Goal: Task Accomplishment & Management: Use online tool/utility

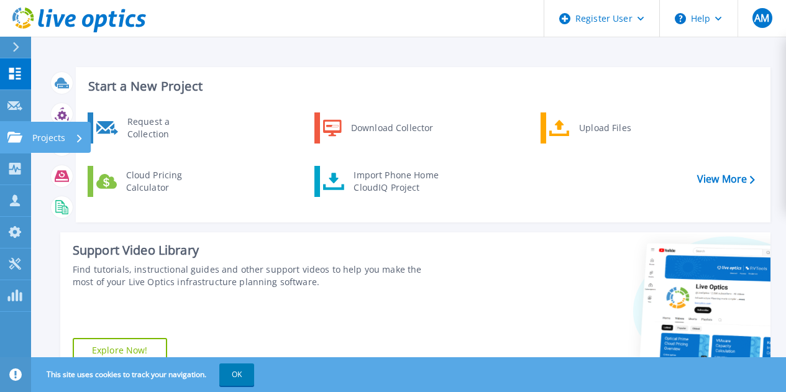
click at [58, 142] on p "Projects" at bounding box center [48, 138] width 33 height 32
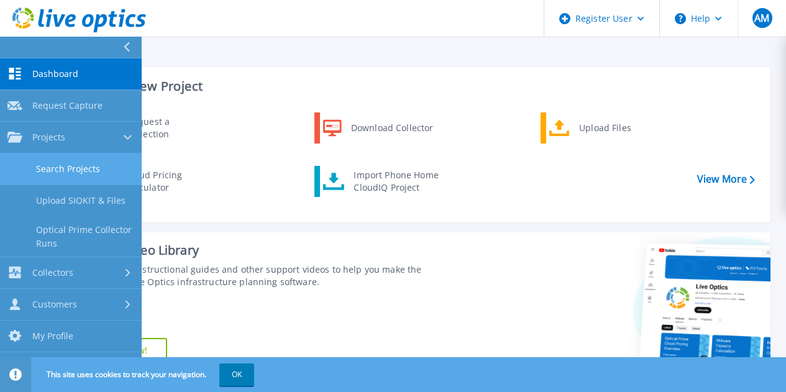
click at [65, 170] on link "Search Projects" at bounding box center [71, 169] width 142 height 32
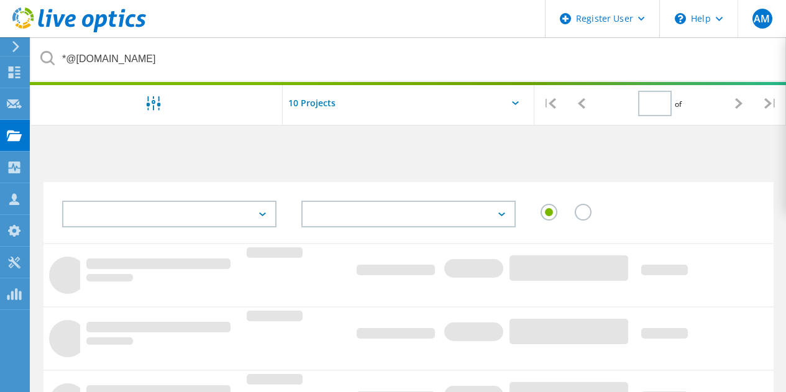
type input "1"
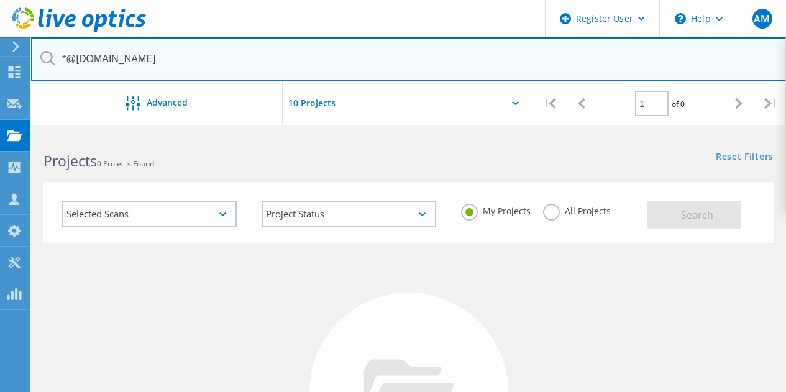
click at [130, 58] on input "*@ccac.edu" at bounding box center [409, 58] width 756 height 43
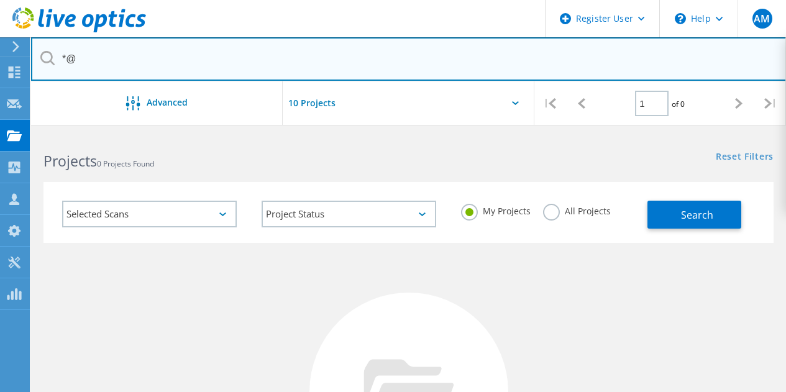
type input "*"
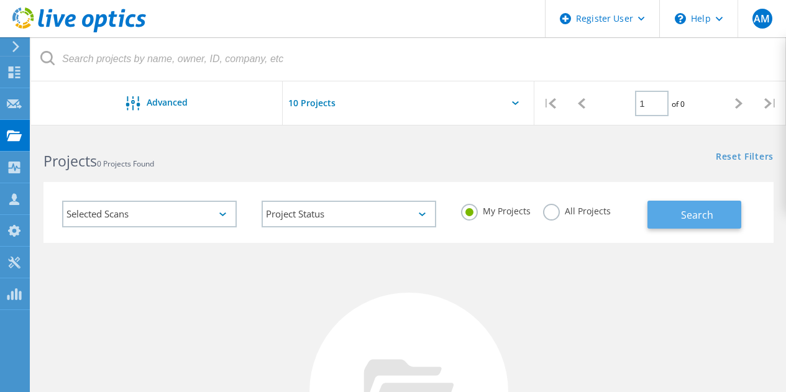
click at [704, 212] on span "Search" at bounding box center [697, 215] width 32 height 14
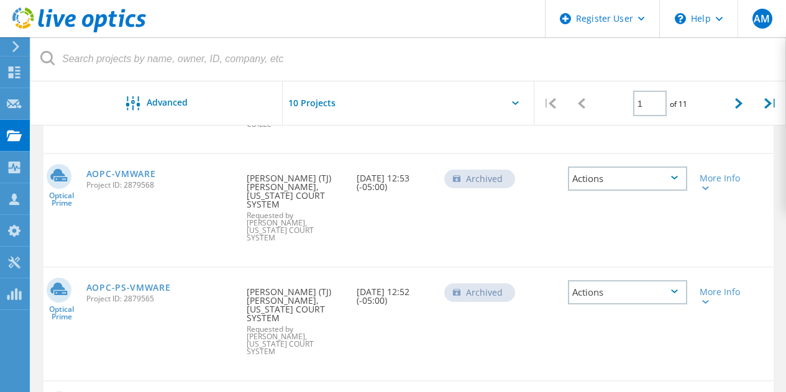
scroll to position [671, 0]
